Goal: Transaction & Acquisition: Download file/media

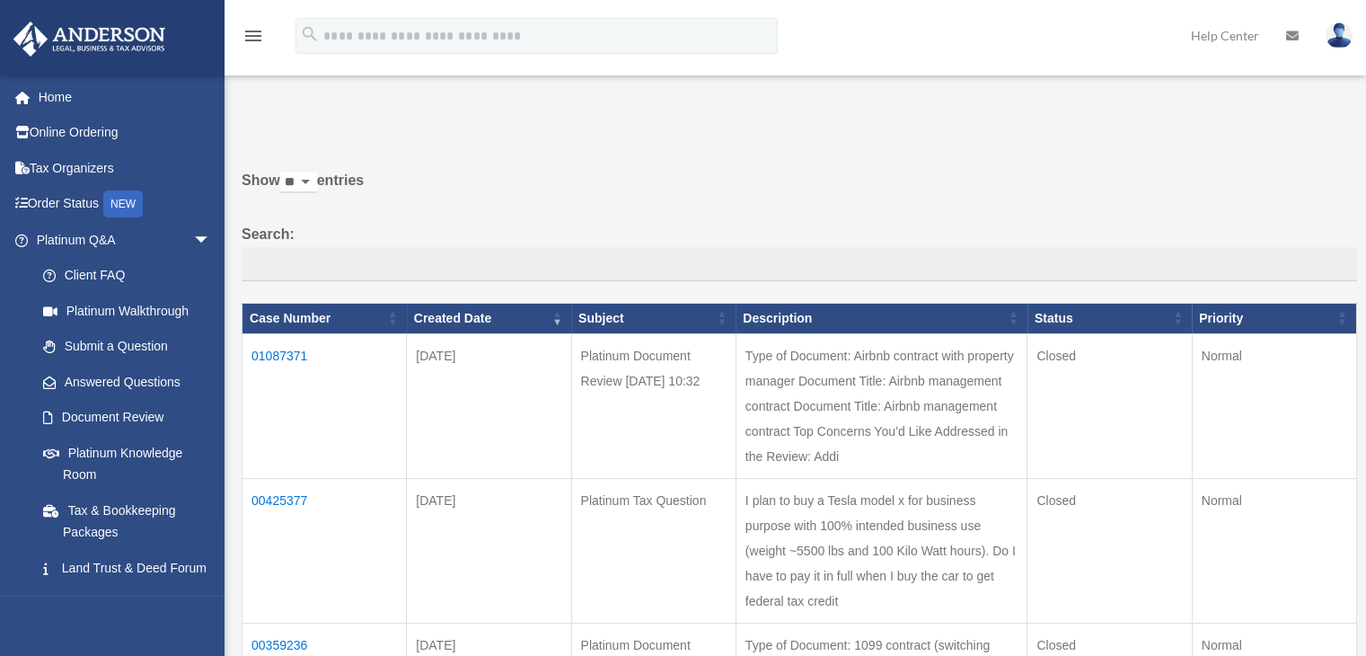
click at [290, 348] on td "01087371" at bounding box center [325, 405] width 164 height 145
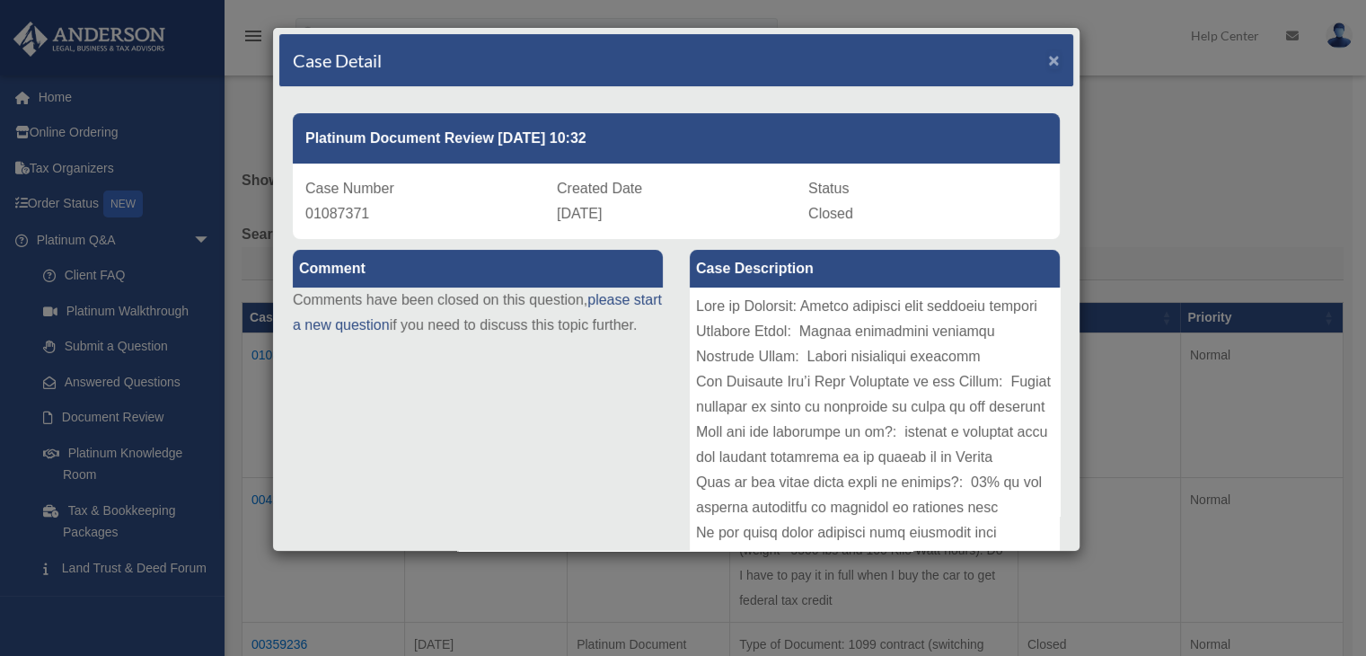
click at [1048, 58] on span "×" at bounding box center [1054, 59] width 12 height 21
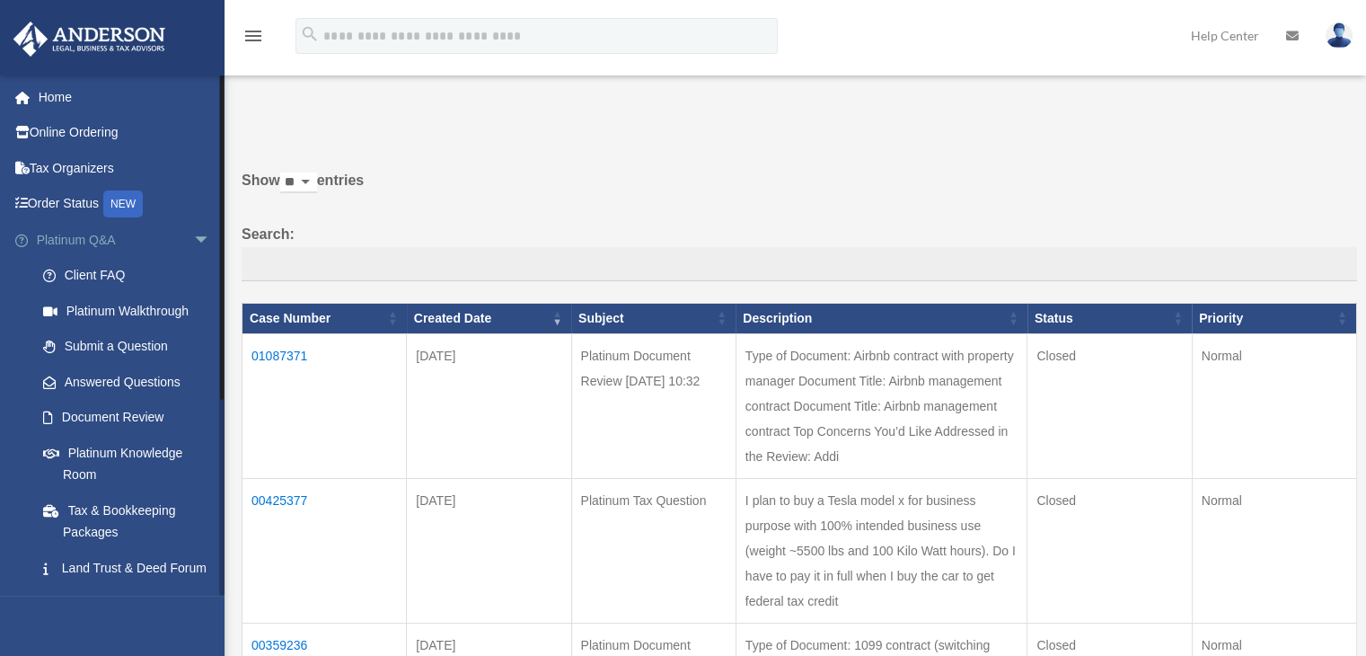
click at [135, 239] on link "Platinum Q&A arrow_drop_down" at bounding box center [125, 240] width 225 height 36
click at [193, 239] on span "arrow_drop_down" at bounding box center [211, 240] width 36 height 37
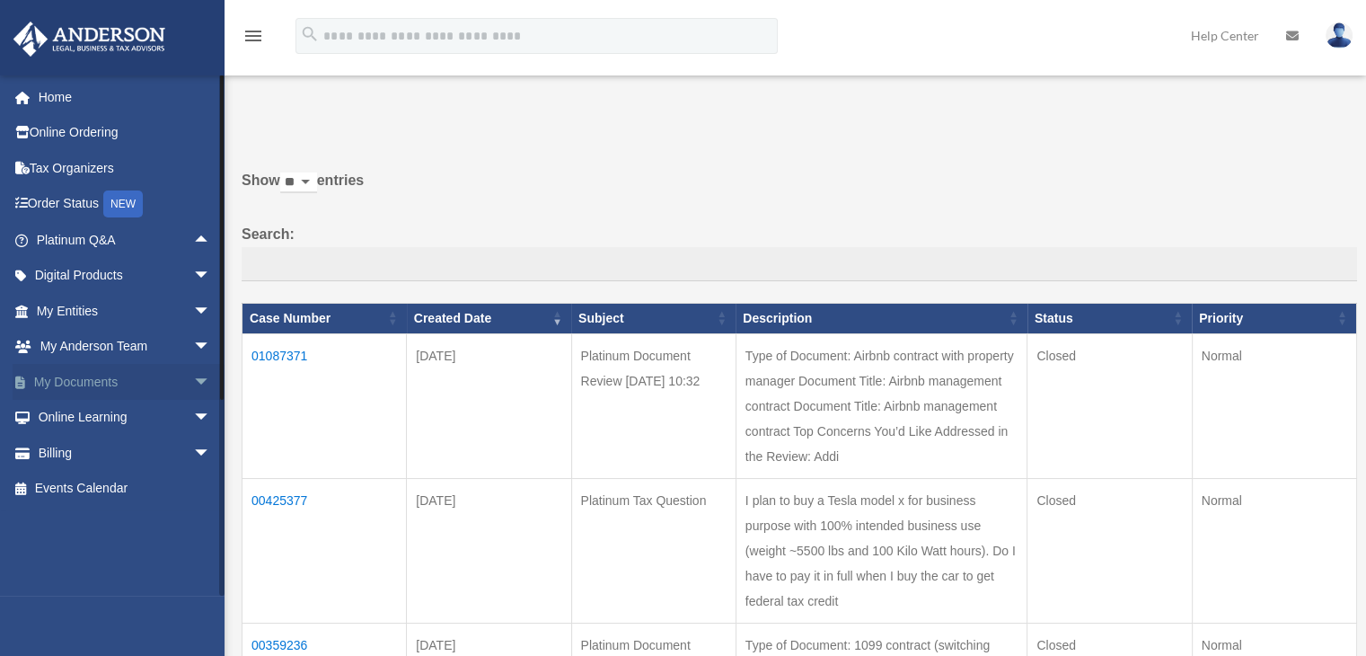
click at [193, 383] on span "arrow_drop_down" at bounding box center [211, 382] width 36 height 37
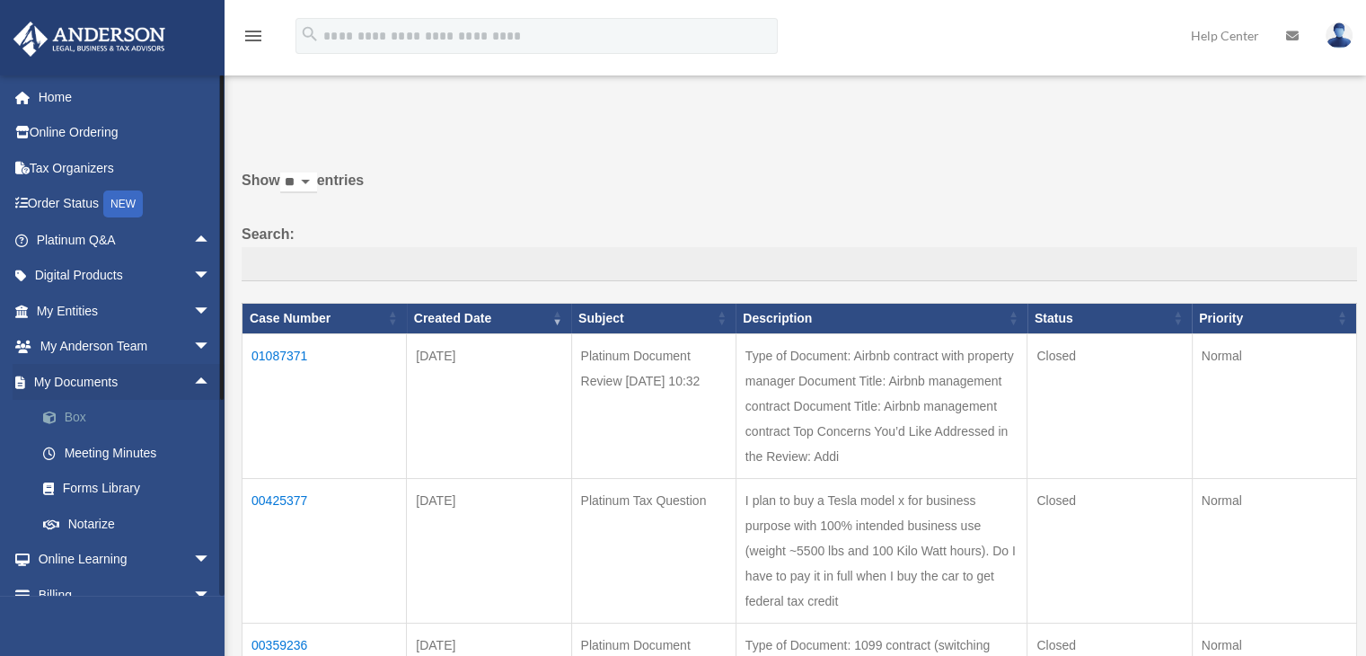
click at [71, 418] on link "Box" at bounding box center [131, 418] width 213 height 36
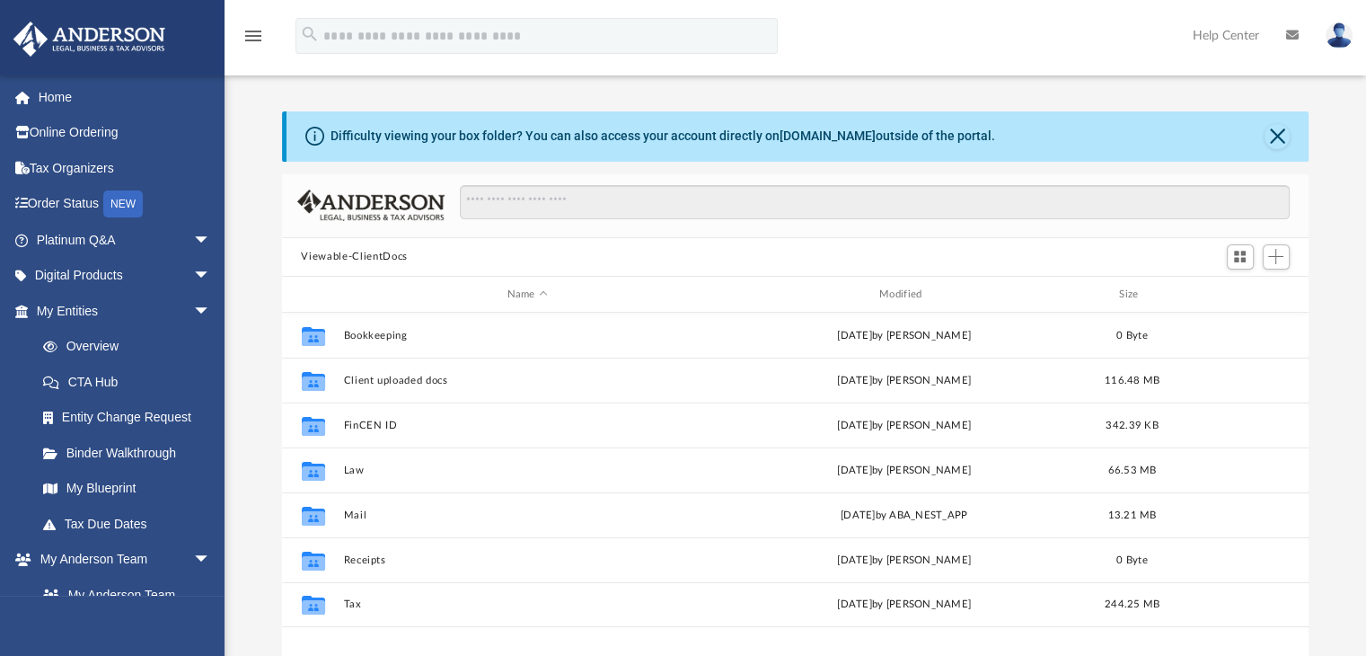
scroll to position [394, 1013]
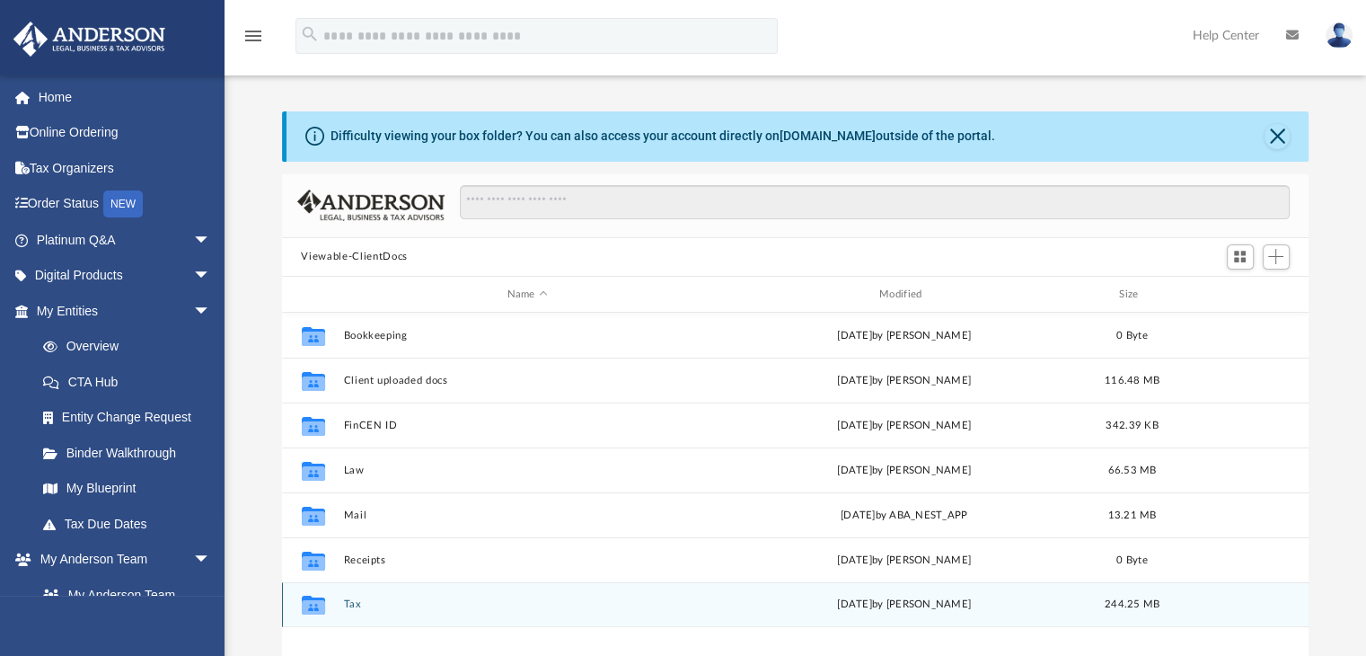
click at [352, 608] on button "Tax" at bounding box center [527, 605] width 368 height 12
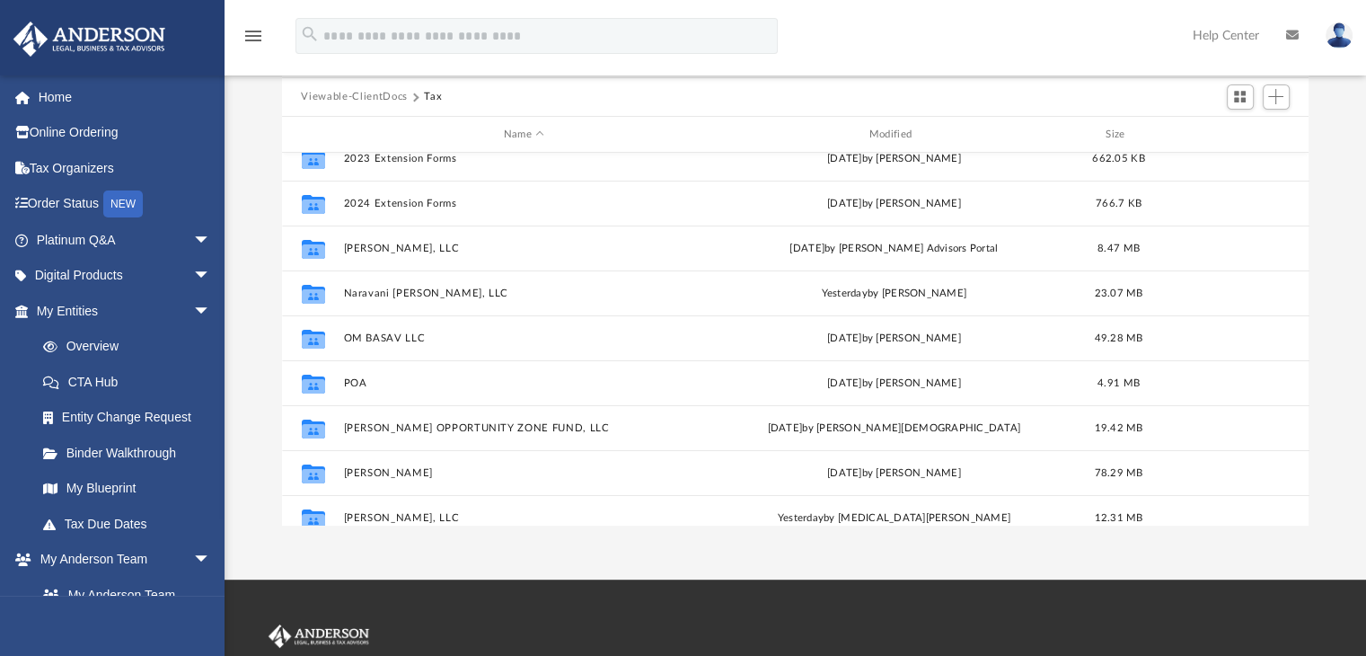
scroll to position [0, 0]
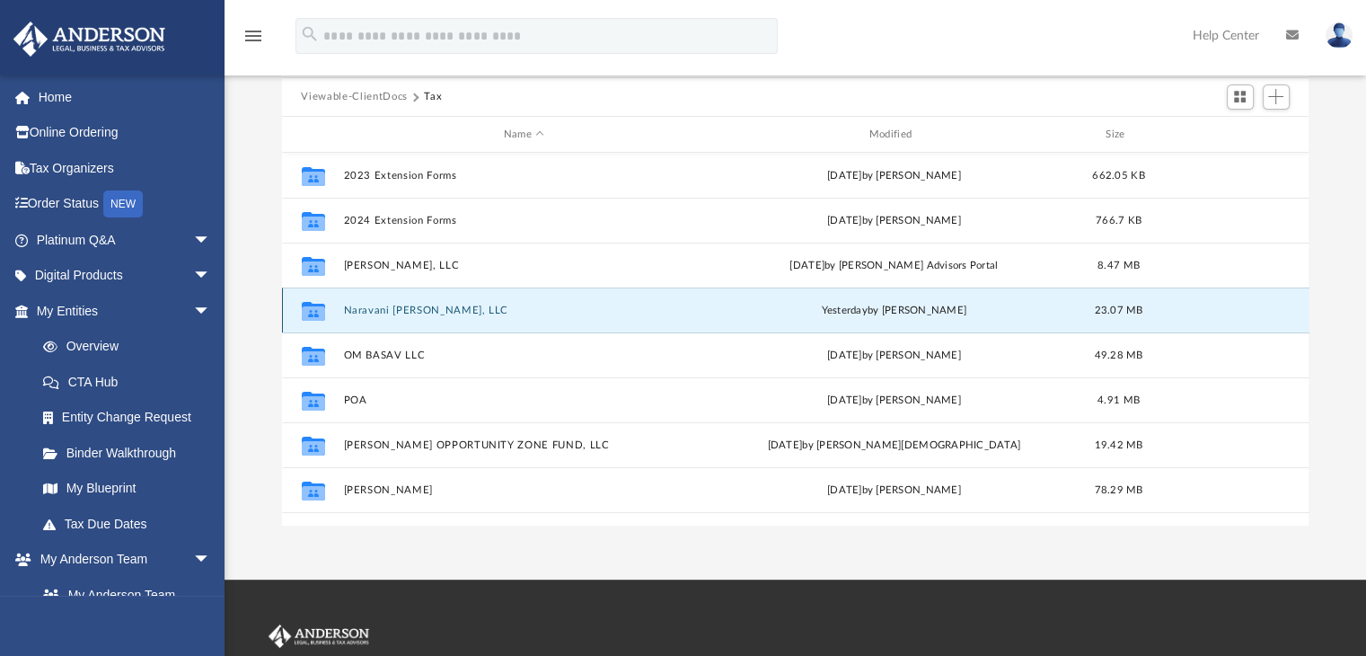
click at [402, 313] on button "Naravani [PERSON_NAME], LLC" at bounding box center [524, 310] width 362 height 12
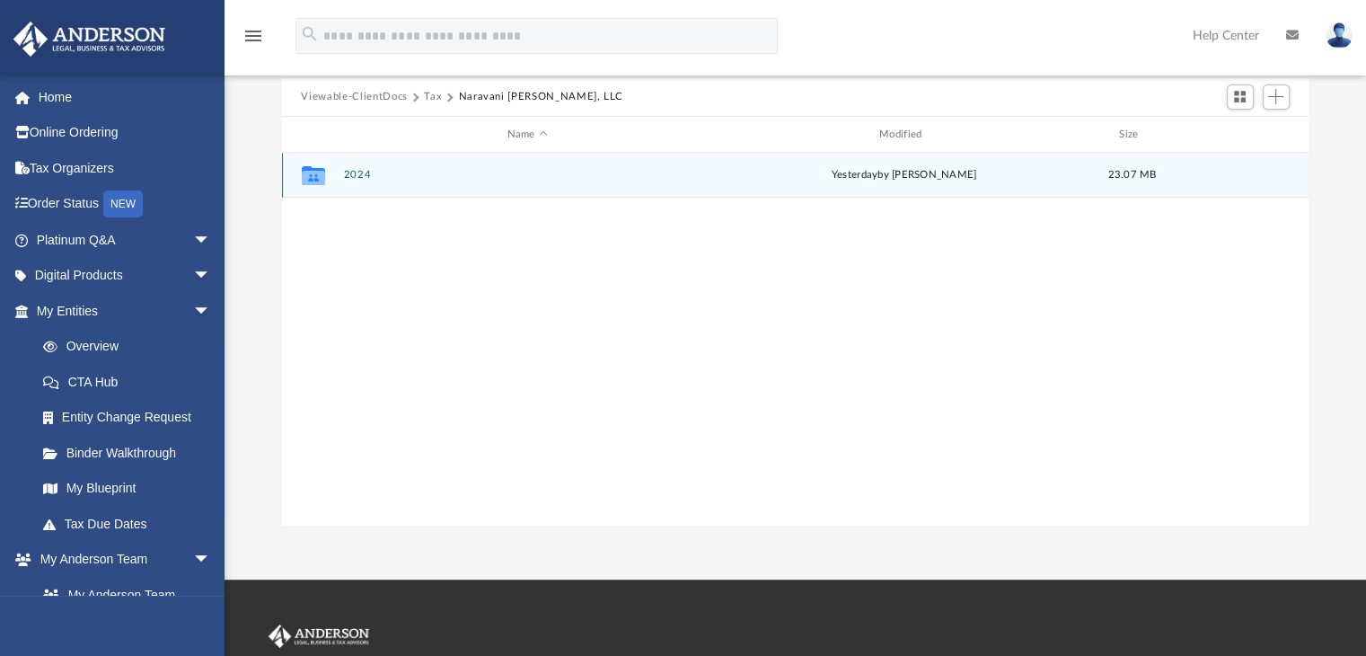
click at [356, 170] on button "2024" at bounding box center [527, 176] width 368 height 12
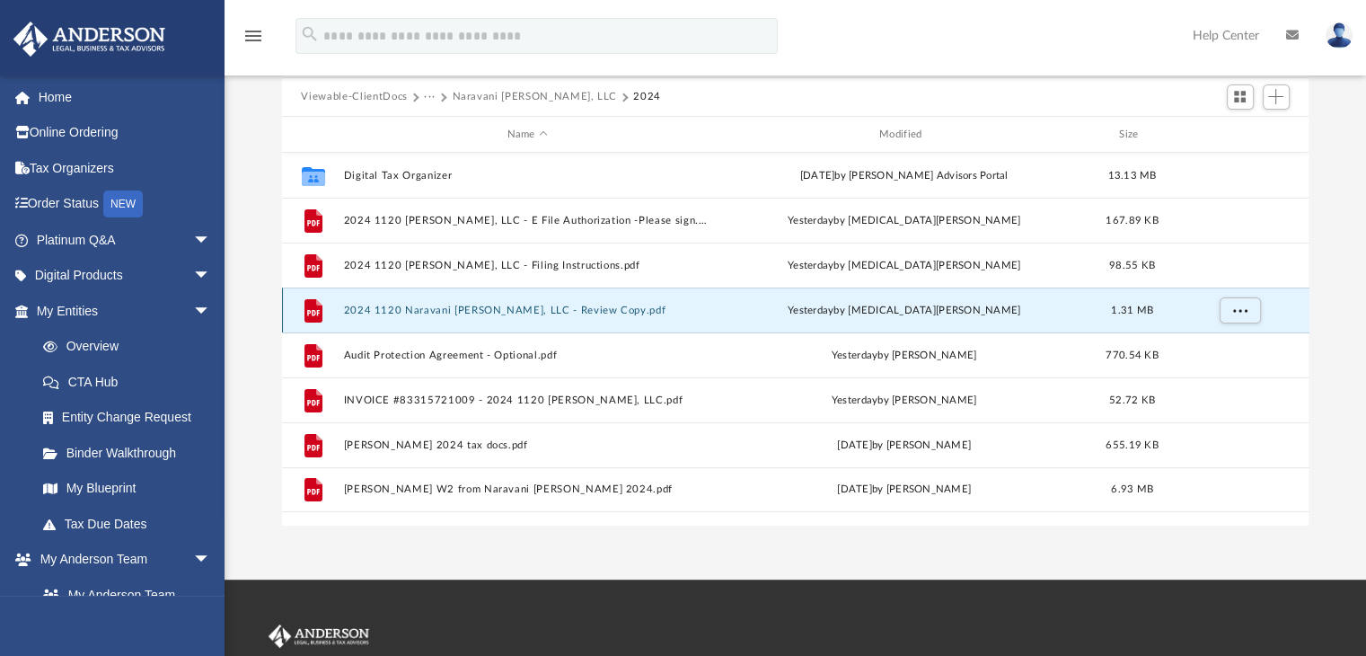
click at [486, 306] on button "2024 1120 Naravani [PERSON_NAME], LLC - Review Copy.pdf" at bounding box center [527, 310] width 368 height 12
